Goal: Check status

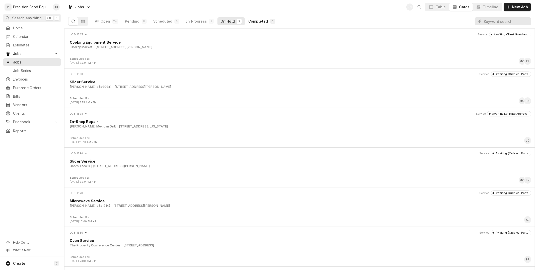
click at [260, 24] on button "Completed 3" at bounding box center [261, 21] width 33 height 8
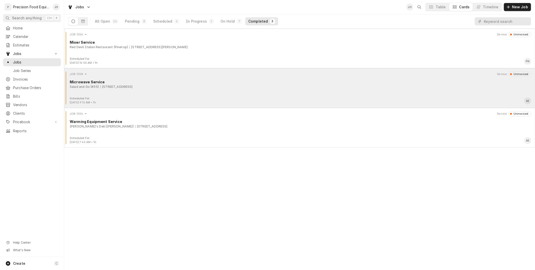
click at [153, 99] on div "Scheduled For: Aug 12th, 2025 - 9:15 AM • 1h AE" at bounding box center [299, 101] width 467 height 8
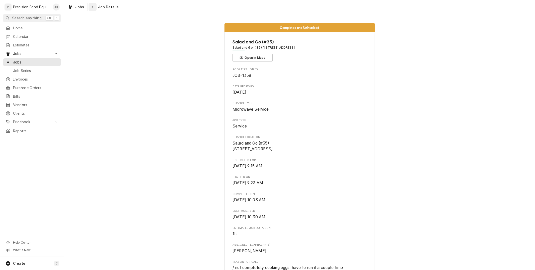
click at [94, 8] on div "Navigate back" at bounding box center [92, 7] width 5 height 5
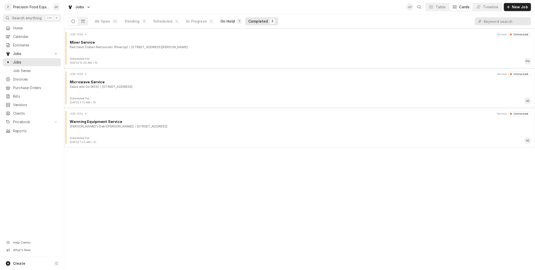
click at [225, 19] on div "On Hold" at bounding box center [227, 21] width 14 height 5
